Goal: Task Accomplishment & Management: Use online tool/utility

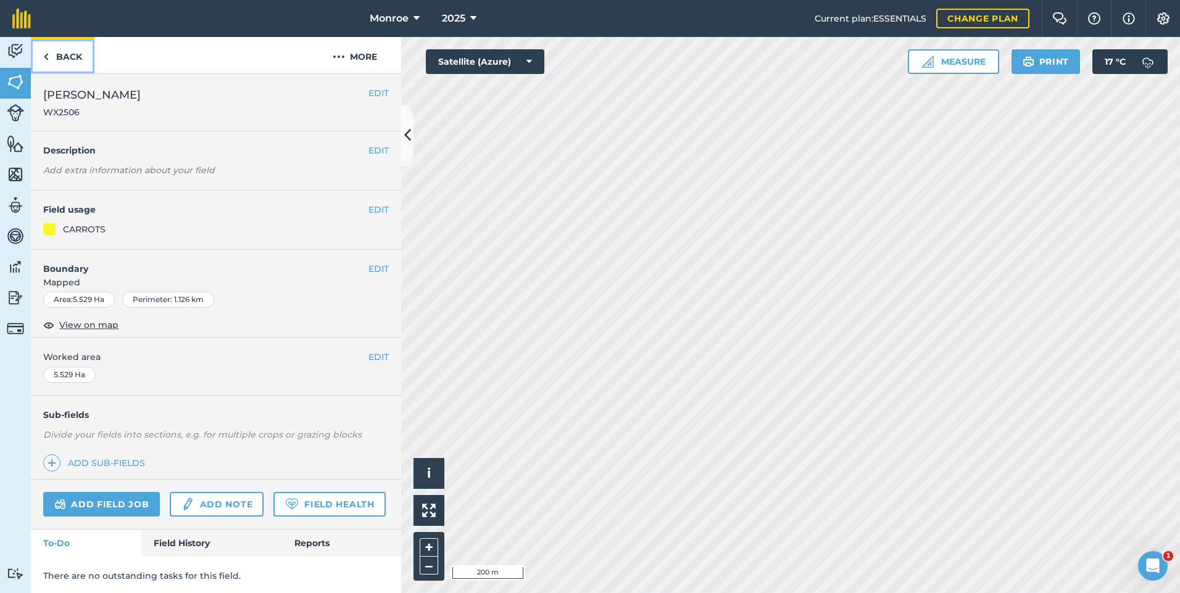
click at [65, 56] on link "Back" at bounding box center [63, 55] width 64 height 36
click at [100, 53] on div "Back More" at bounding box center [216, 55] width 370 height 37
click at [83, 58] on link "Back" at bounding box center [63, 55] width 64 height 36
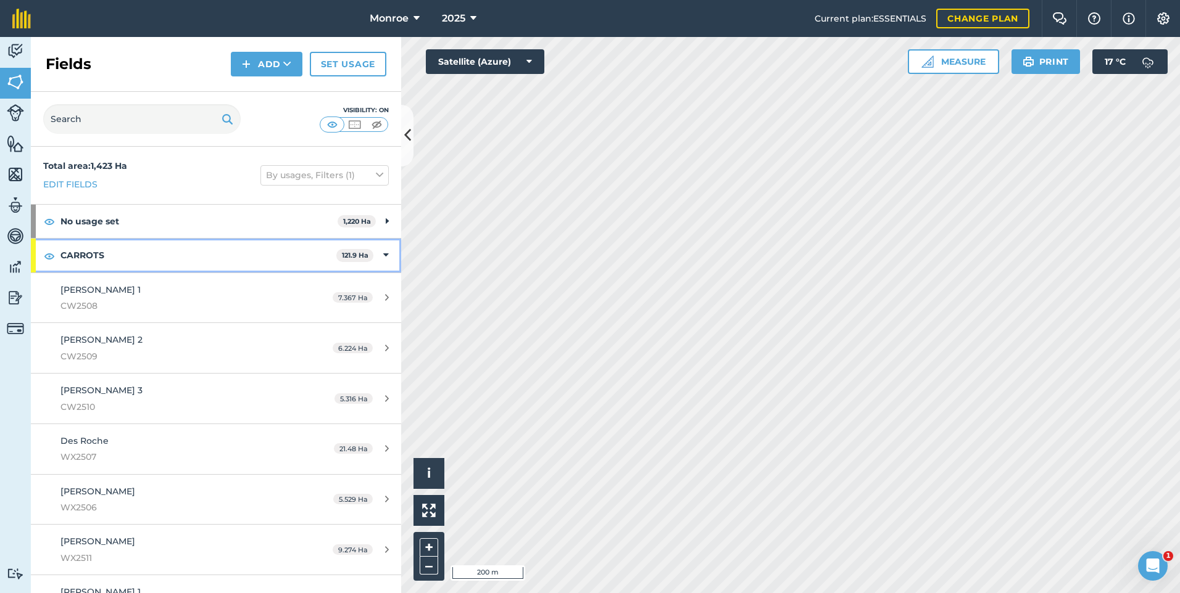
click at [133, 258] on strong "CARROTS" at bounding box center [198, 255] width 276 height 33
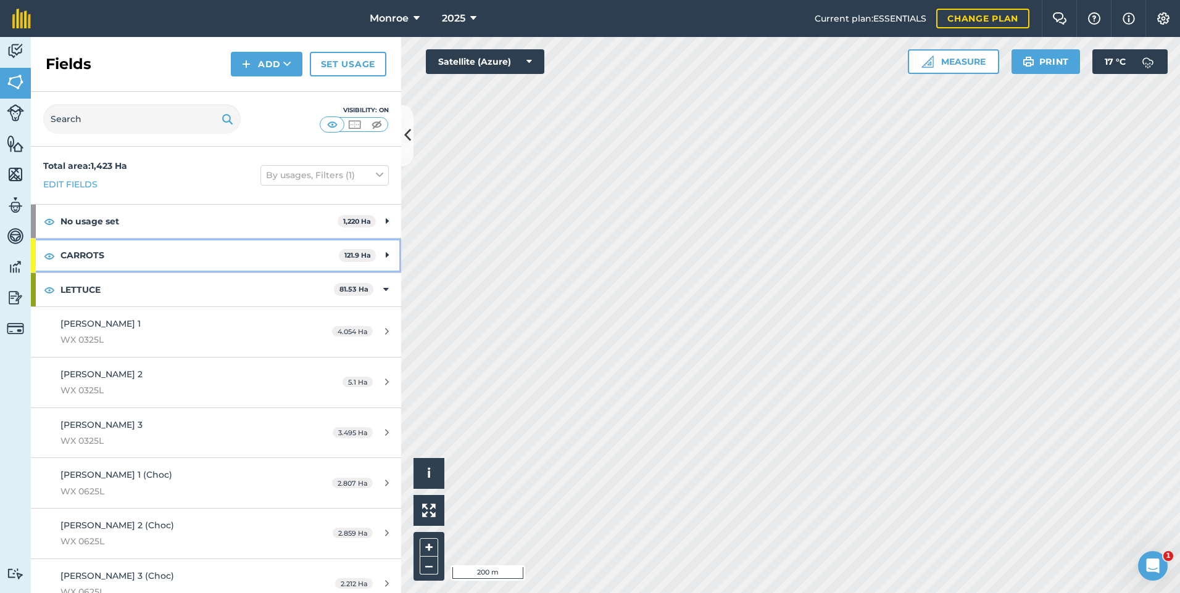
scroll to position [62, 0]
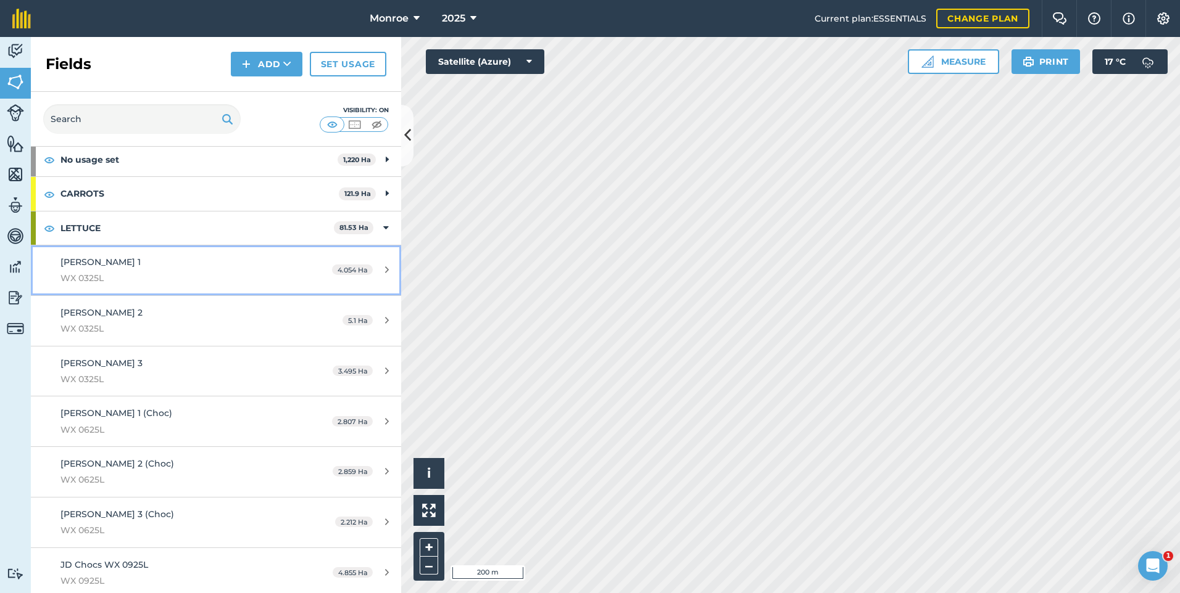
click at [141, 272] on span "WX 0325L" at bounding box center [176, 278] width 232 height 14
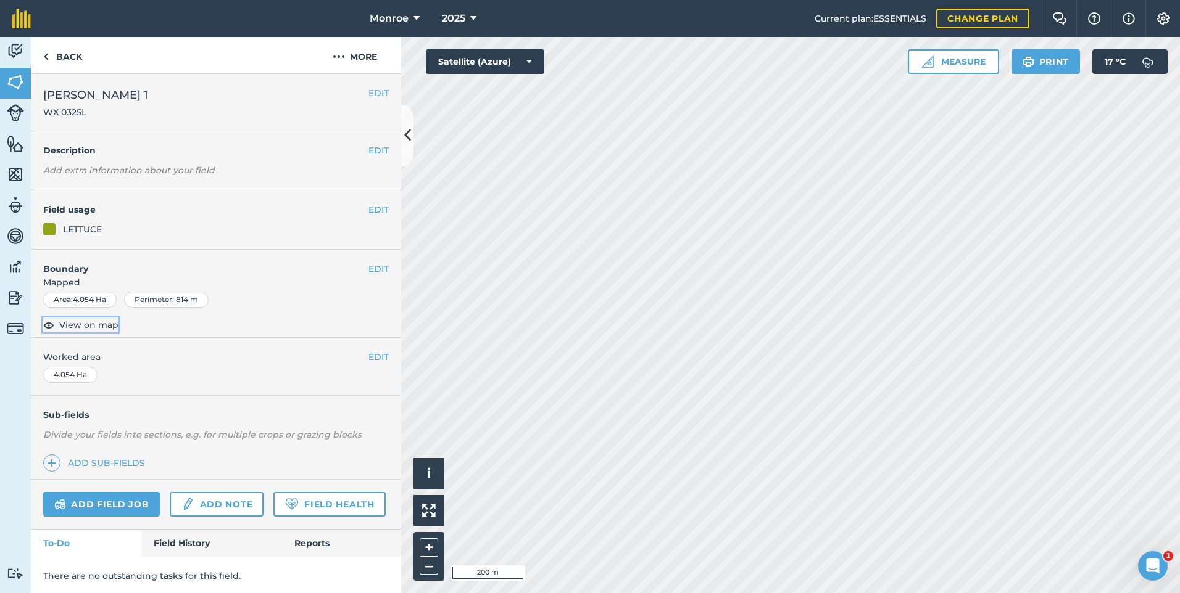
click at [103, 328] on span "View on map" at bounding box center [88, 325] width 59 height 14
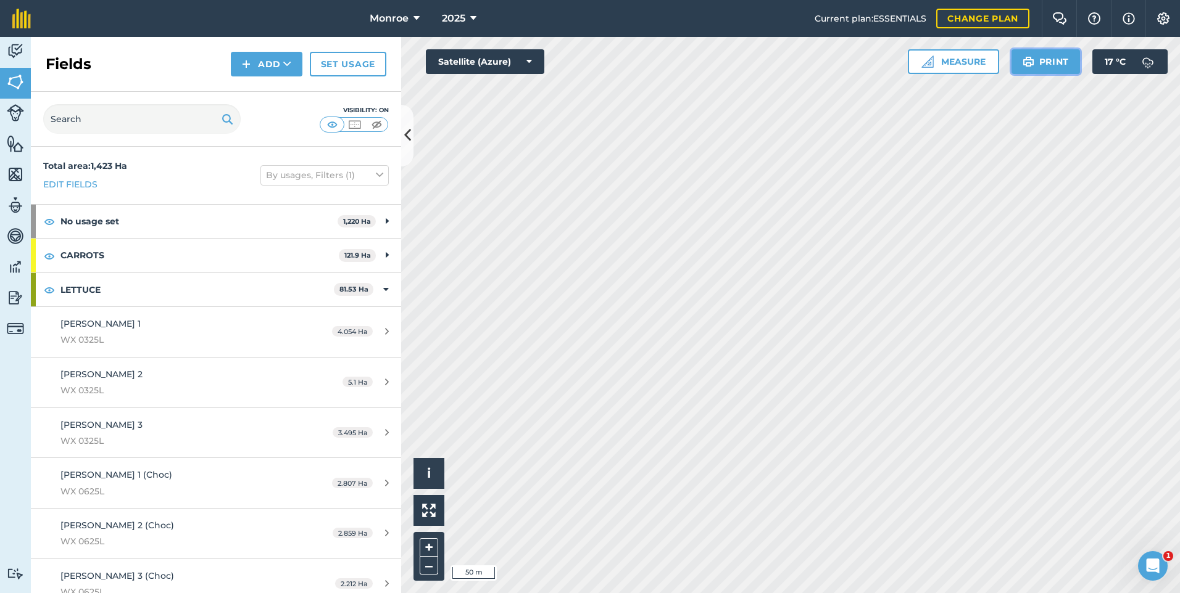
click at [1057, 60] on button "Print" at bounding box center [1045, 61] width 69 height 25
click at [1017, 52] on button "Print" at bounding box center [1045, 61] width 69 height 25
